Goal: Information Seeking & Learning: Understand process/instructions

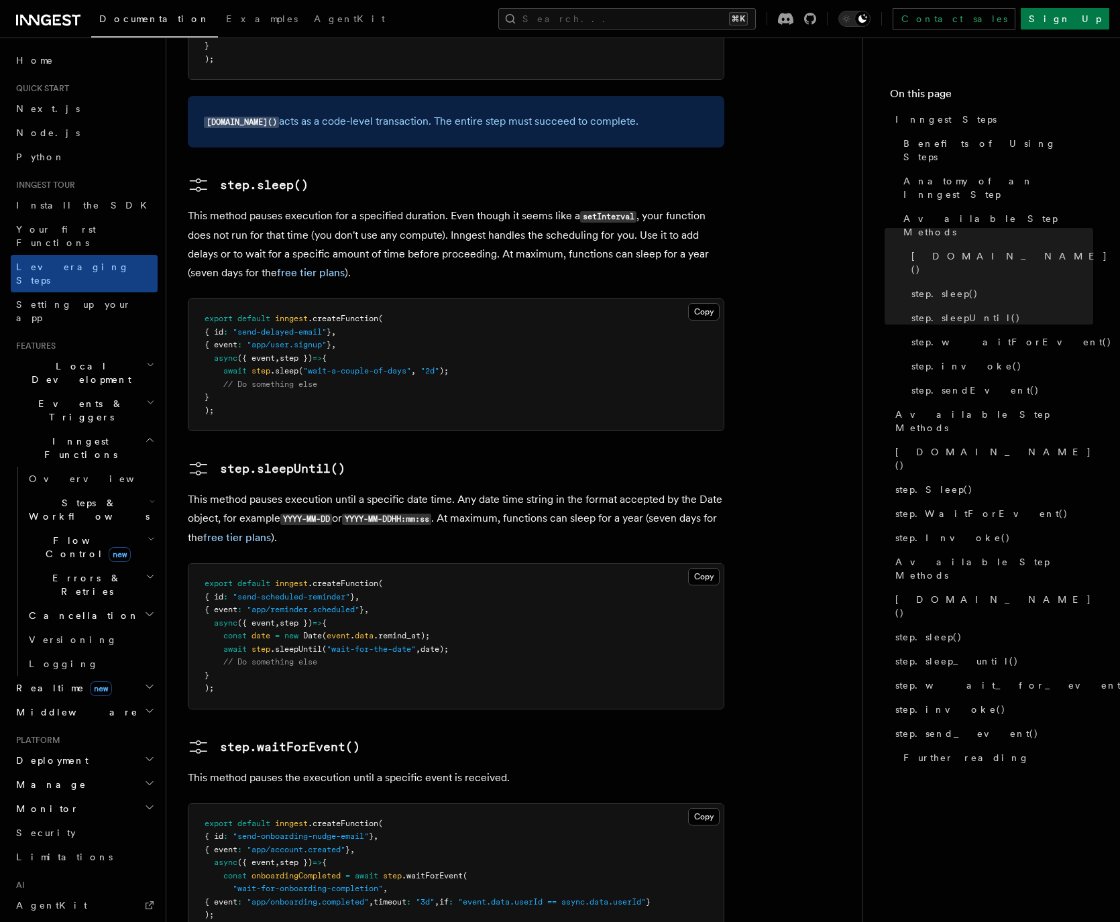
scroll to position [1454, 0]
drag, startPoint x: 445, startPoint y: 280, endPoint x: 365, endPoint y: 280, distance: 80.5
click at [369, 367] on span "await step .sleep ( "wait-a-couple-of-days" , "2d" );" at bounding box center [327, 371] width 244 height 9
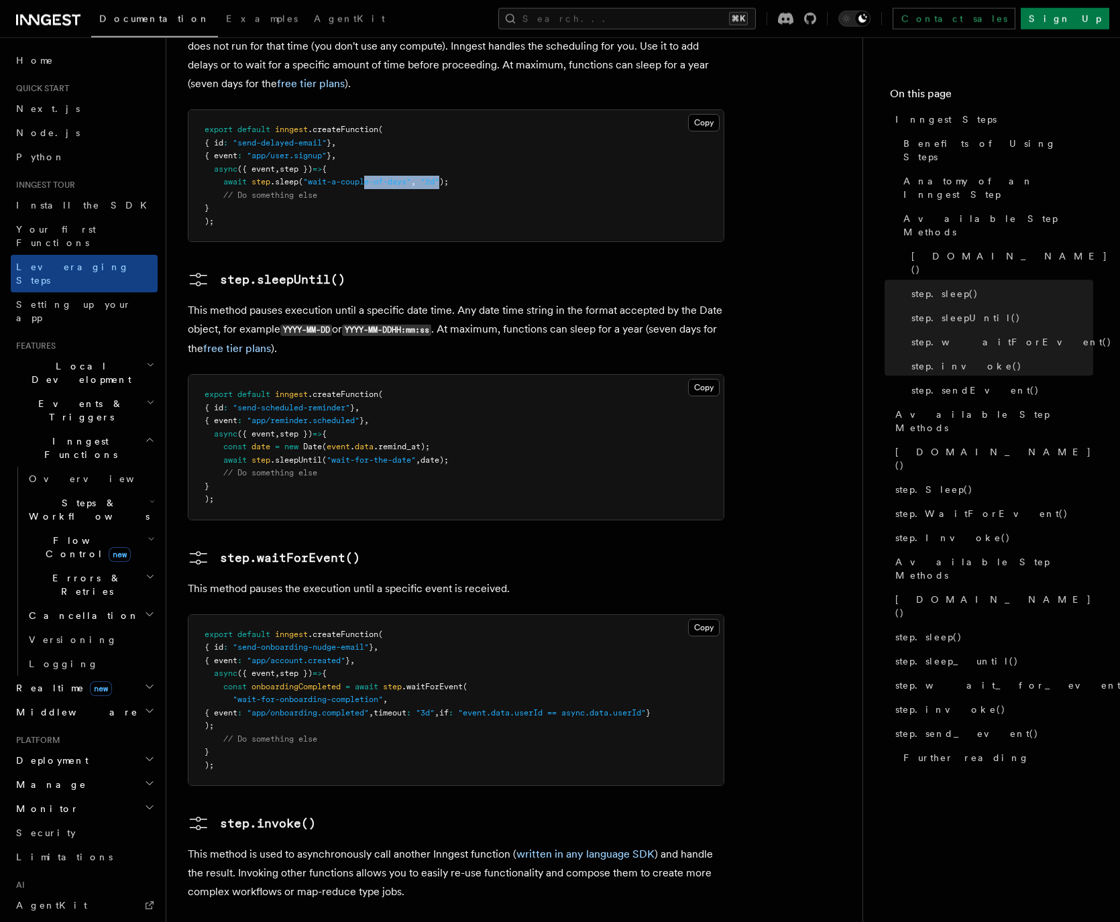
scroll to position [1131, 0]
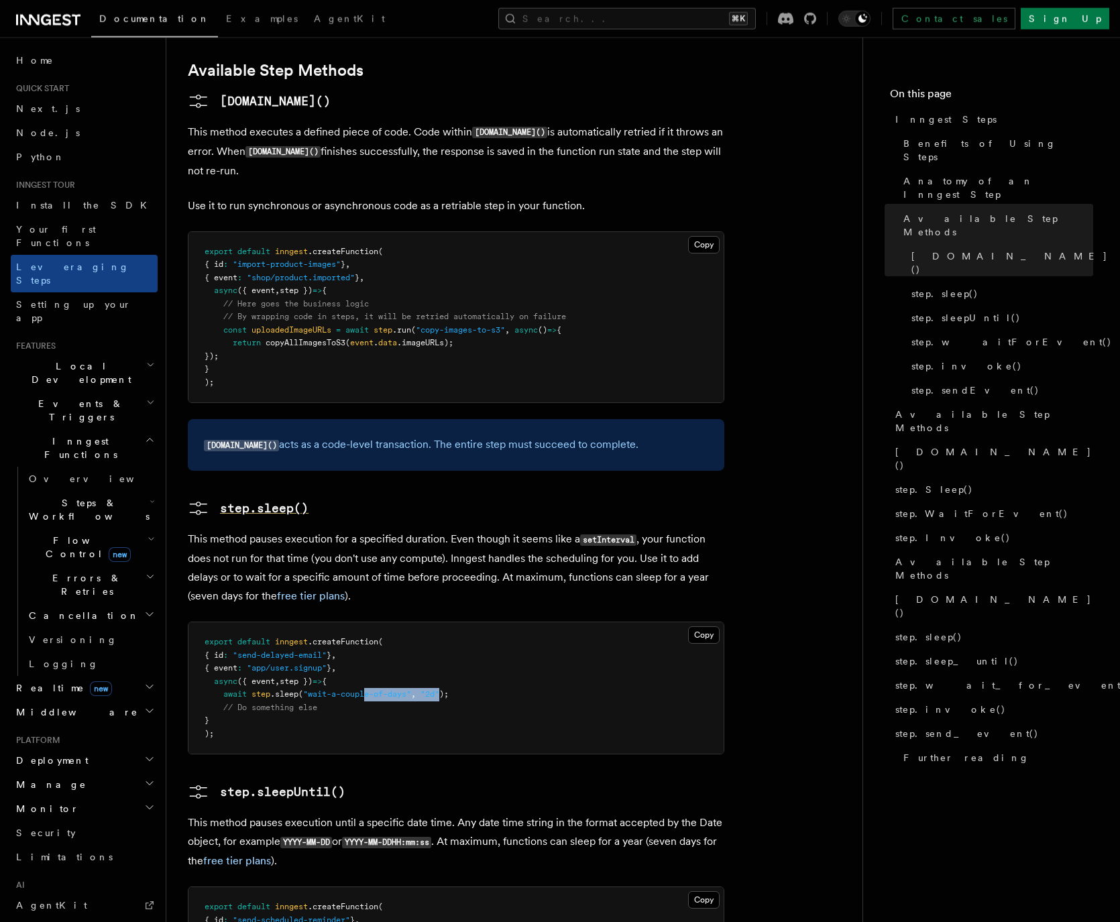
click at [227, 499] on pre "step.sleep()" at bounding box center [264, 508] width 89 height 19
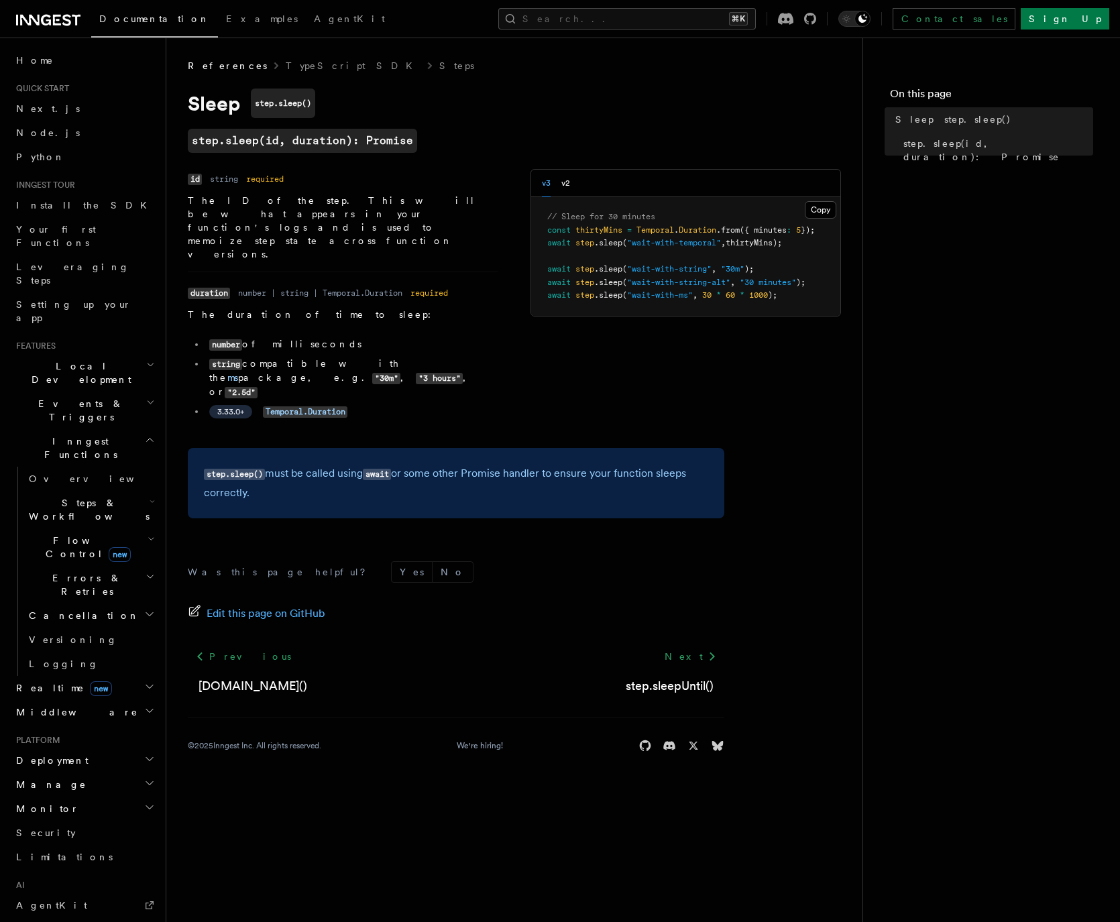
drag, startPoint x: 311, startPoint y: 306, endPoint x: 209, endPoint y: 305, distance: 102.6
click at [209, 337] on li "number of milliseconds" at bounding box center [351, 344] width 293 height 14
click at [370, 404] on li "3.33.0+ Temporal.Duration" at bounding box center [351, 411] width 293 height 14
click at [321, 190] on dl "Name id Type string Required required Description The ID of the step. This will…" at bounding box center [343, 215] width 310 height 92
